Goal: Check status: Check status

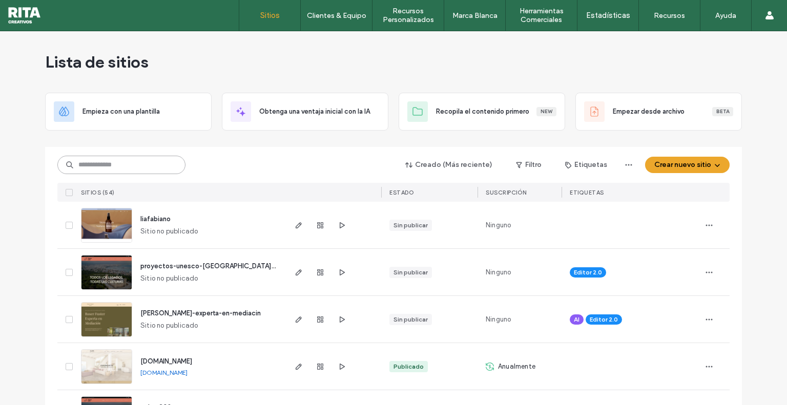
drag, startPoint x: 135, startPoint y: 163, endPoint x: 141, endPoint y: 163, distance: 6.7
click at [141, 163] on input at bounding box center [121, 165] width 128 height 18
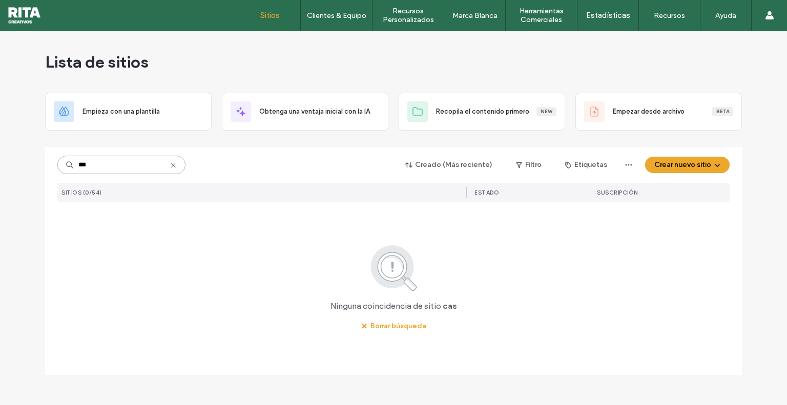
type input "****"
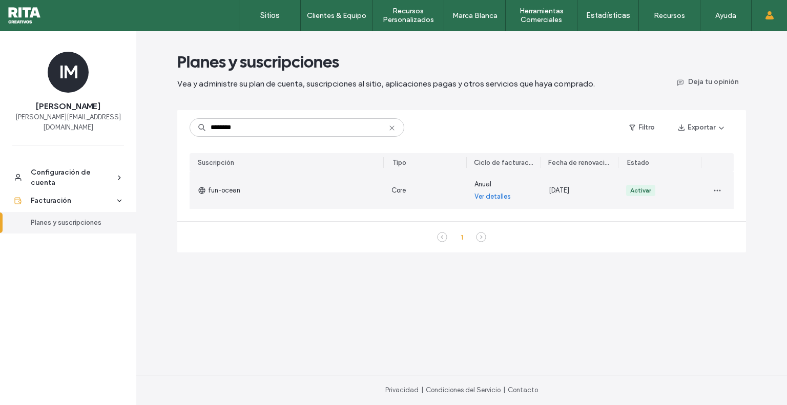
drag, startPoint x: 548, startPoint y: 188, endPoint x: 615, endPoint y: 189, distance: 67.1
click at [615, 189] on div "[DATE]" at bounding box center [578, 190] width 77 height 37
click at [563, 190] on span "[DATE]" at bounding box center [559, 190] width 20 height 8
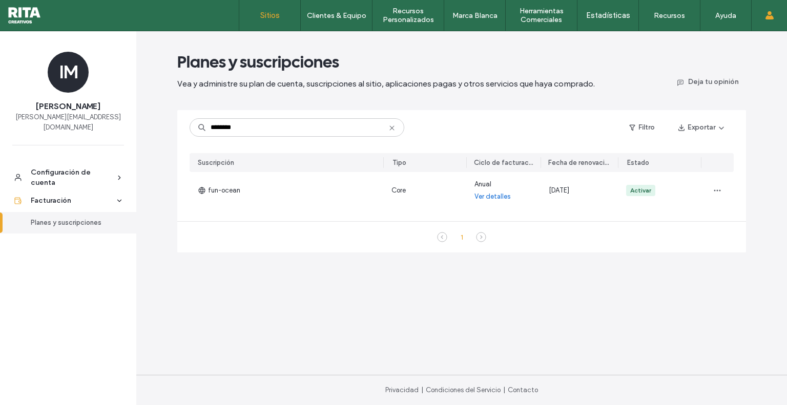
click at [271, 20] on label "Sitios" at bounding box center [269, 15] width 19 height 9
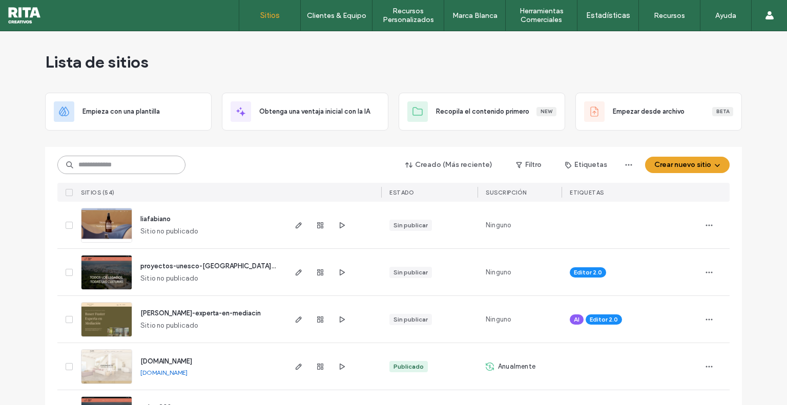
click at [148, 172] on input at bounding box center [121, 165] width 128 height 18
